Goal: Task Accomplishment & Management: Manage account settings

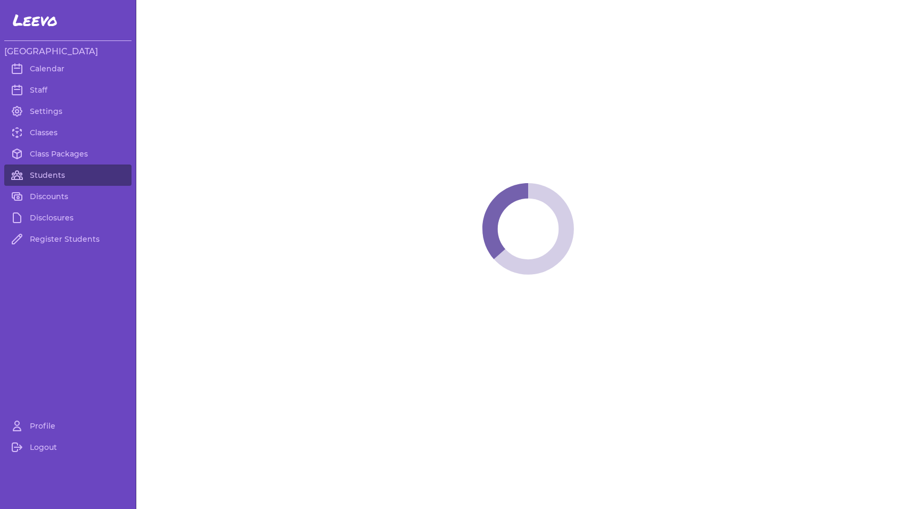
select select "MT"
select select "1"
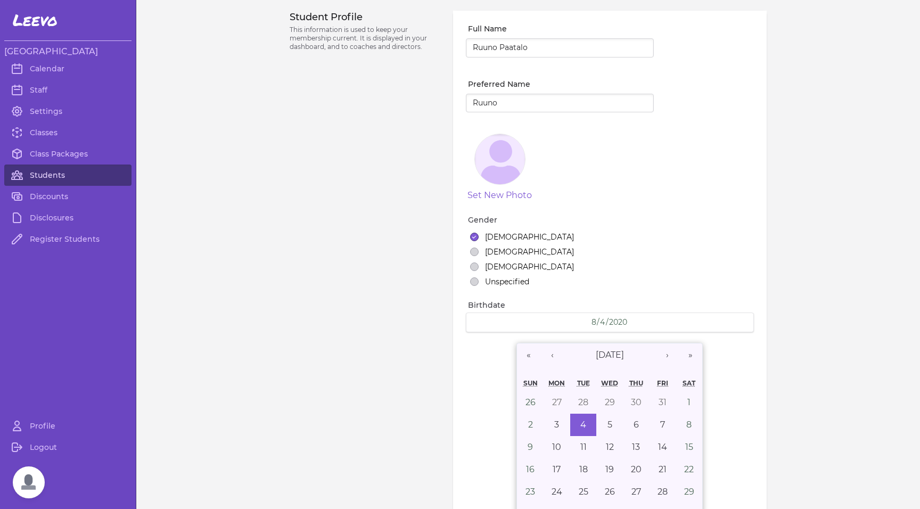
click at [47, 168] on link "Students" at bounding box center [67, 174] width 127 height 21
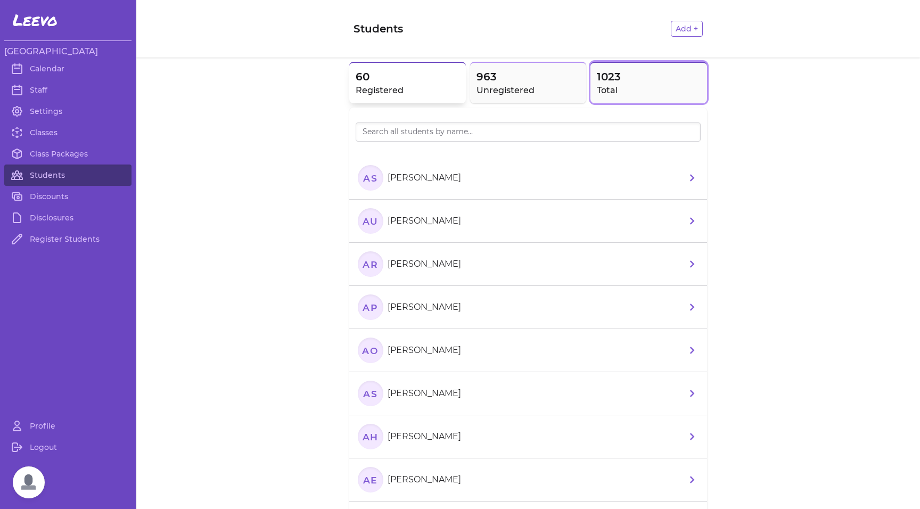
click at [380, 77] on span "60" at bounding box center [408, 76] width 104 height 15
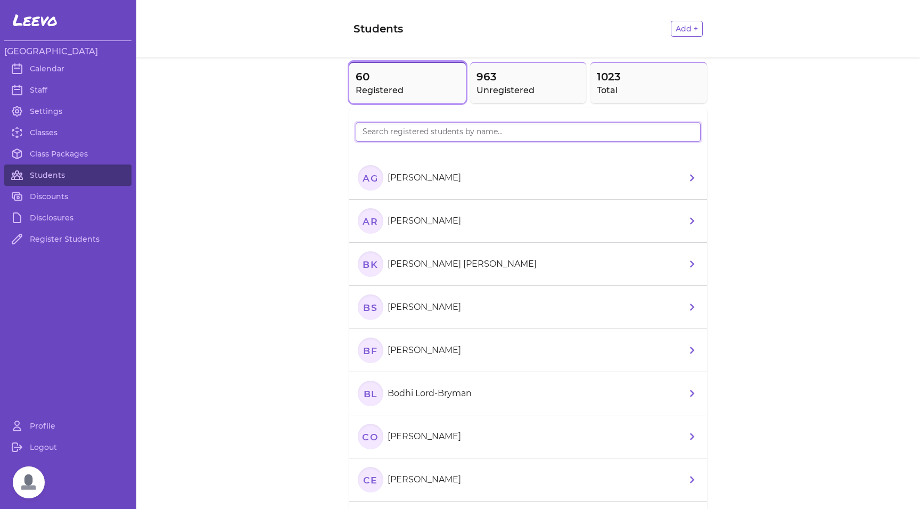
click at [387, 136] on input "search" at bounding box center [528, 131] width 345 height 19
type input "max"
click at [365, 223] on text "MR" at bounding box center [370, 220] width 17 height 11
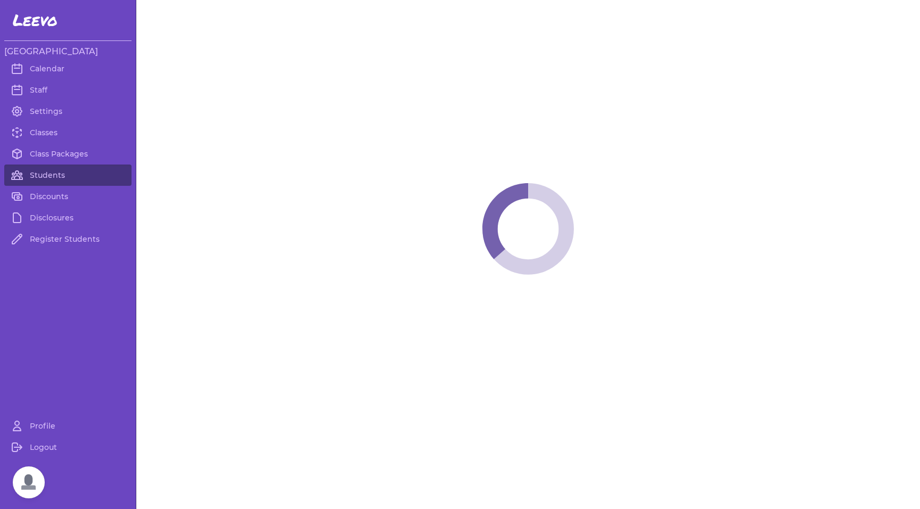
select select "MT"
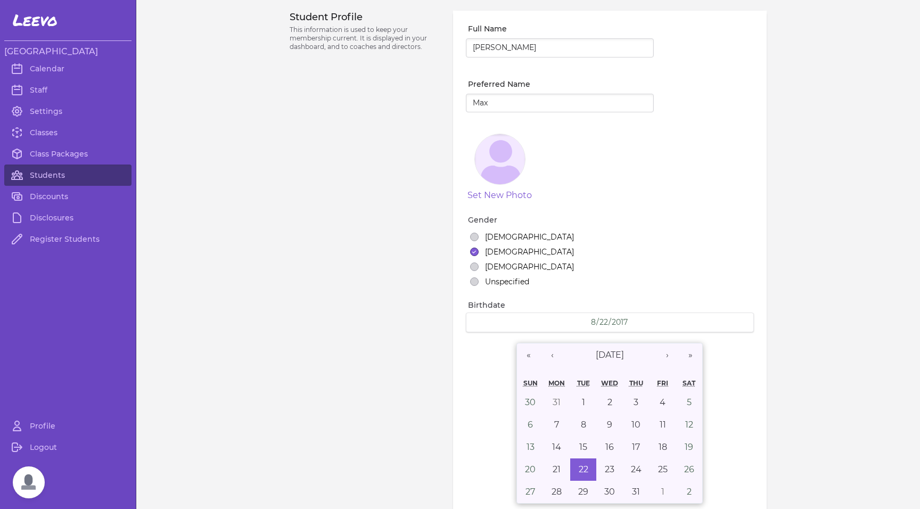
select select "1"
